Goal: Task Accomplishment & Management: Complete application form

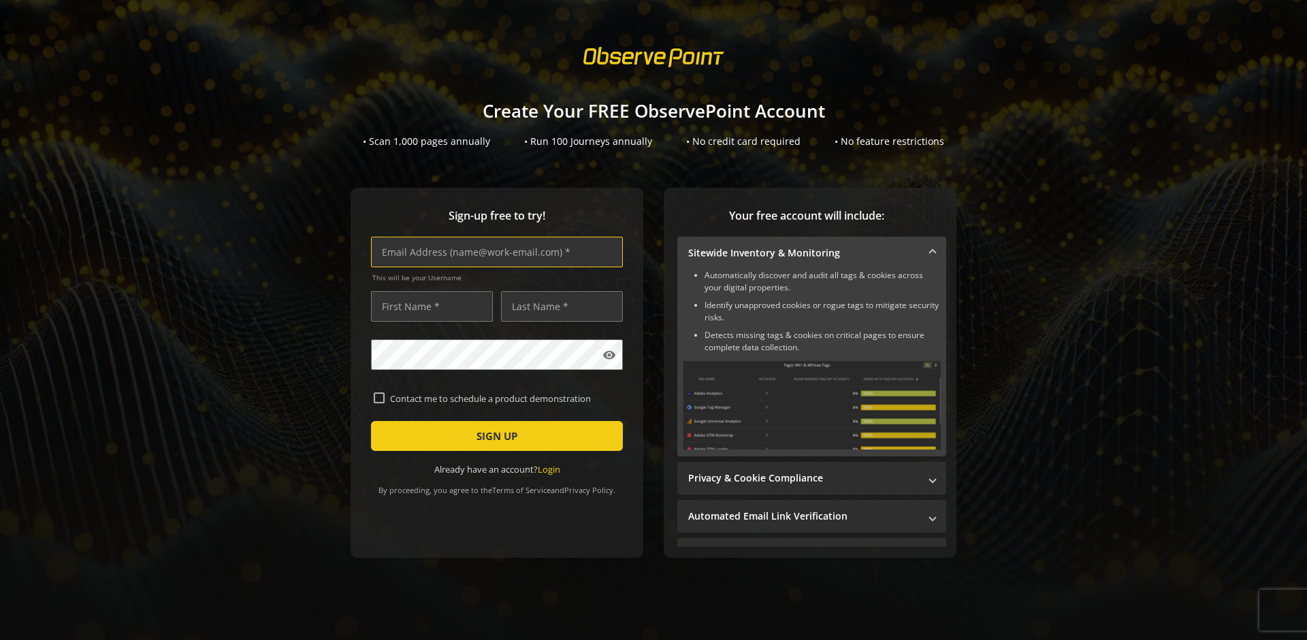
click at [493, 252] on input "text" at bounding box center [497, 252] width 252 height 31
type input "[EMAIL_ADDRESS][DOMAIN_NAME]"
click at [428, 306] on input "text" at bounding box center [432, 306] width 122 height 31
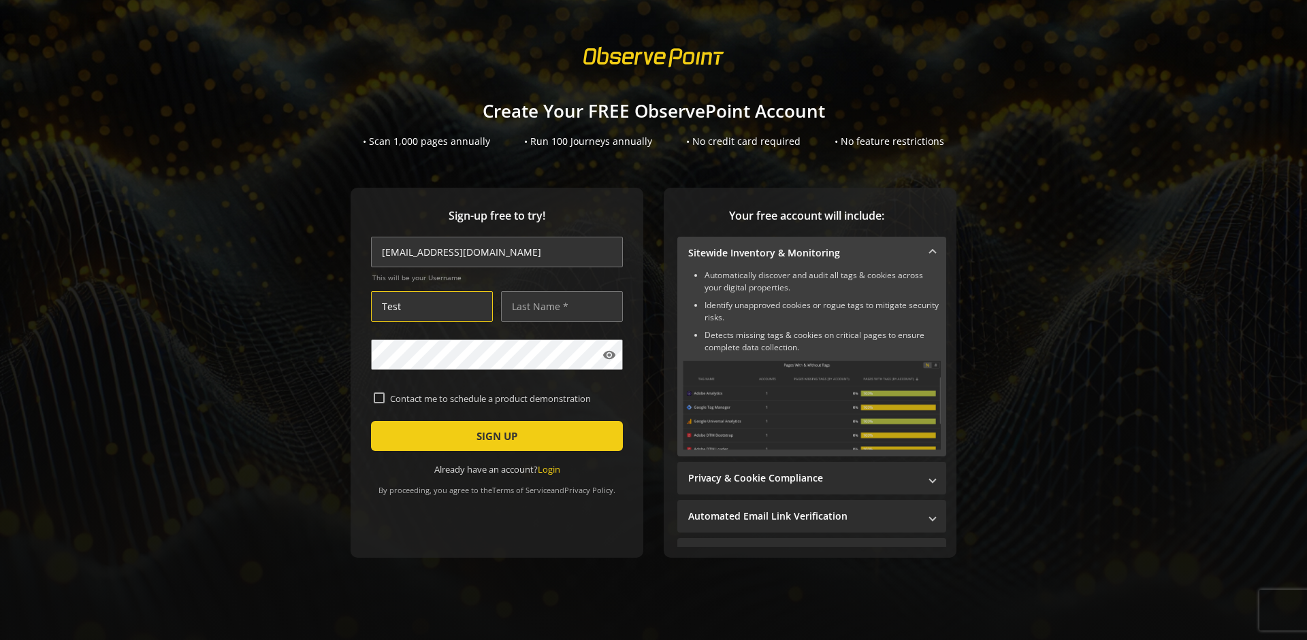
type input "Test"
click at [558, 306] on input "text" at bounding box center [562, 306] width 122 height 31
type input "Test"
click at [493, 436] on span "SIGN UP" at bounding box center [496, 436] width 41 height 24
